Goal: Information Seeking & Learning: Learn about a topic

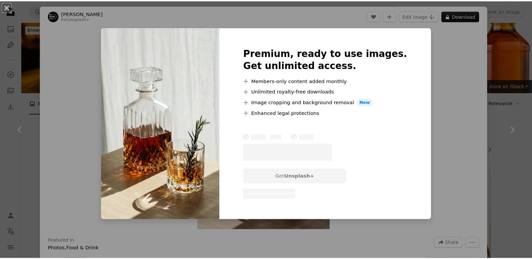
scroll to position [671, 0]
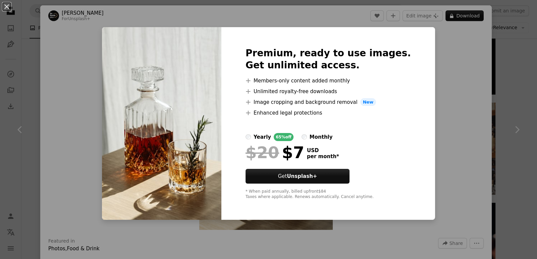
click at [455, 132] on div "An X shape Premium, ready to use images. Get unlimited access. A plus sign Memb…" at bounding box center [268, 129] width 537 height 259
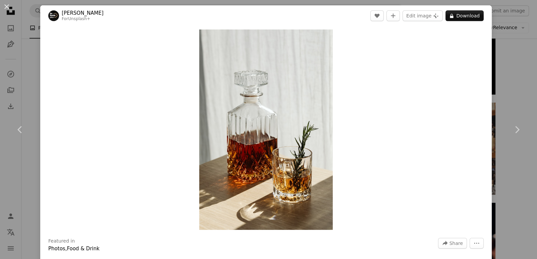
click at [18, 80] on div "An X shape Chevron left Chevron right [PERSON_NAME] For Unsplash+ A heart A plu…" at bounding box center [268, 129] width 537 height 259
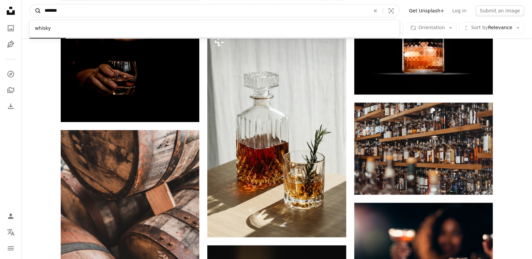
drag, startPoint x: 107, startPoint y: 10, endPoint x: 29, endPoint y: 13, distance: 78.2
click at [34, 11] on form "A magnifying glass ******* whisky An X shape Visual search" at bounding box center [215, 10] width 370 height 13
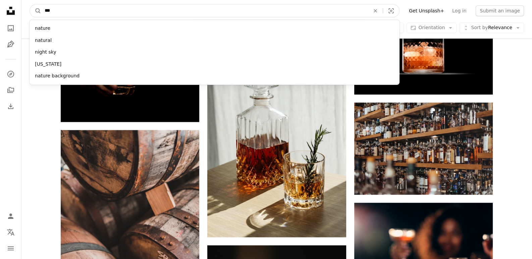
type input "****"
click button "A magnifying glass" at bounding box center [35, 10] width 11 height 13
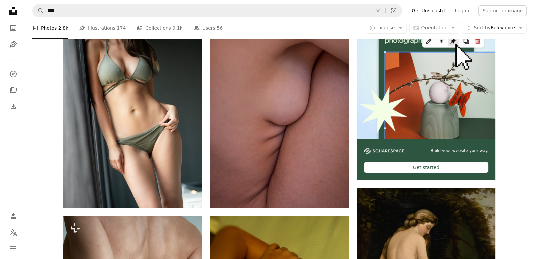
scroll to position [101, 0]
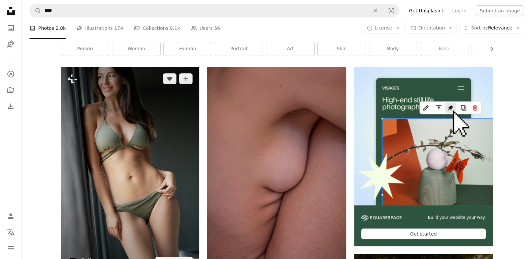
click at [135, 161] on img at bounding box center [130, 171] width 139 height 208
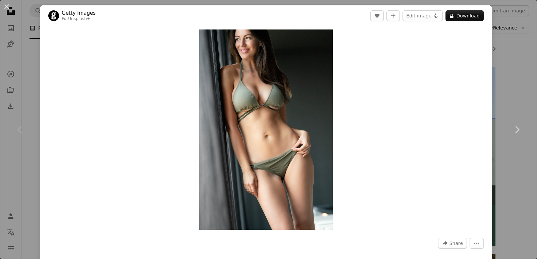
click at [38, 154] on div "Chevron left" at bounding box center [20, 130] width 40 height 64
click at [21, 154] on div "Chevron left" at bounding box center [20, 130] width 40 height 64
click at [15, 161] on div "Chevron left" at bounding box center [20, 130] width 40 height 64
click at [515, 126] on icon "Chevron right" at bounding box center [517, 129] width 11 height 11
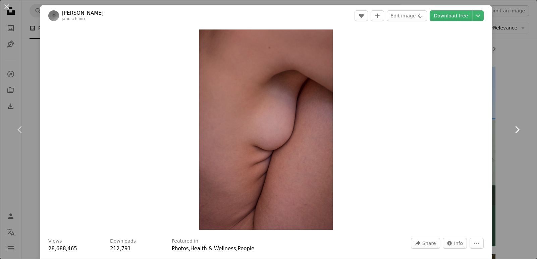
click at [515, 126] on icon "Chevron right" at bounding box center [517, 129] width 11 height 11
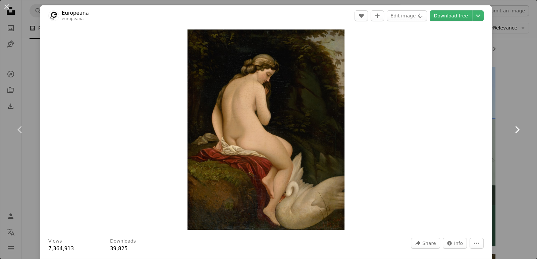
click at [507, 157] on link "Chevron right" at bounding box center [517, 130] width 40 height 64
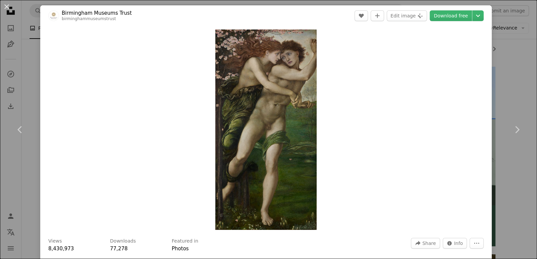
click at [37, 69] on div "An X shape Chevron left Chevron right Birmingham Museums Trust birminghammuseum…" at bounding box center [268, 129] width 537 height 259
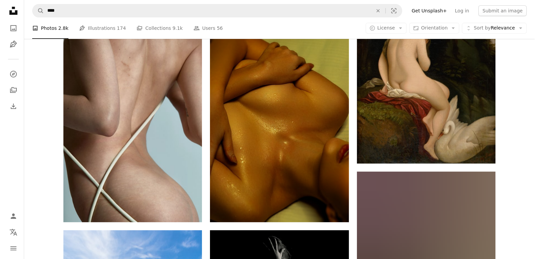
scroll to position [436, 0]
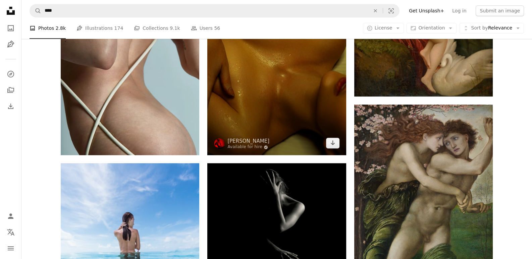
click at [287, 129] on img at bounding box center [276, 51] width 139 height 208
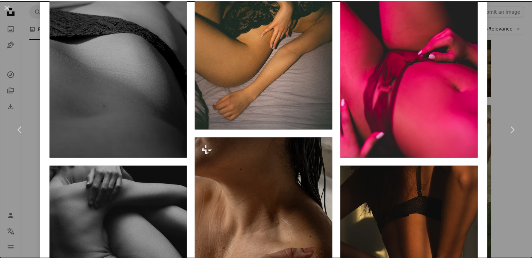
scroll to position [604, 0]
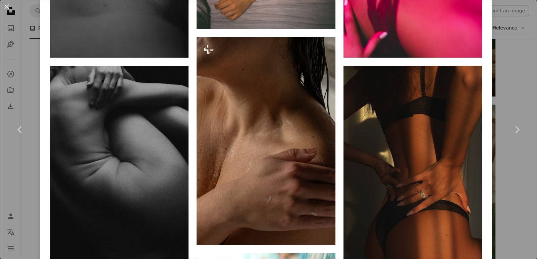
click at [30, 195] on div "An X shape Chevron left Chevron right [PERSON_NAME] Available for hire A checkm…" at bounding box center [268, 129] width 537 height 259
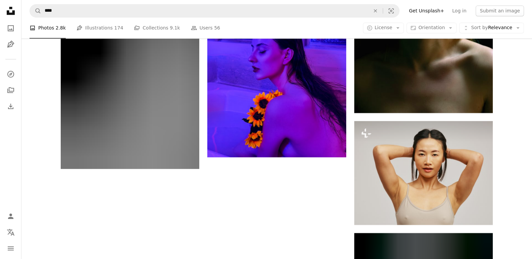
scroll to position [1207, 0]
